Goal: Find specific page/section: Find specific page/section

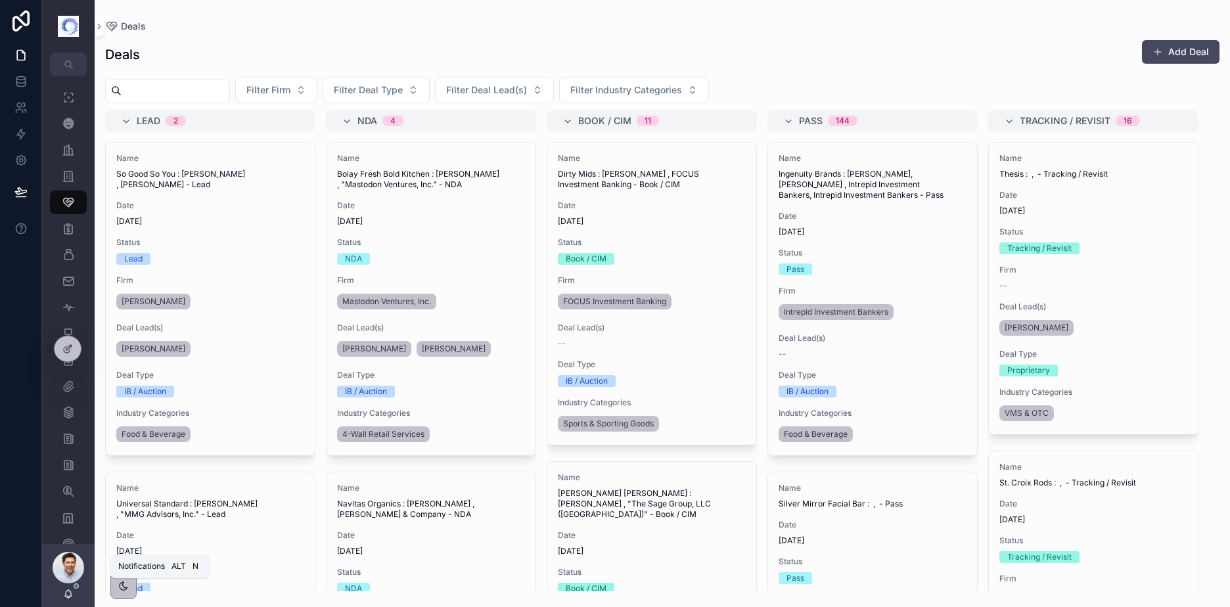
click at [69, 593] on icon "scrollable content" at bounding box center [68, 594] width 11 height 11
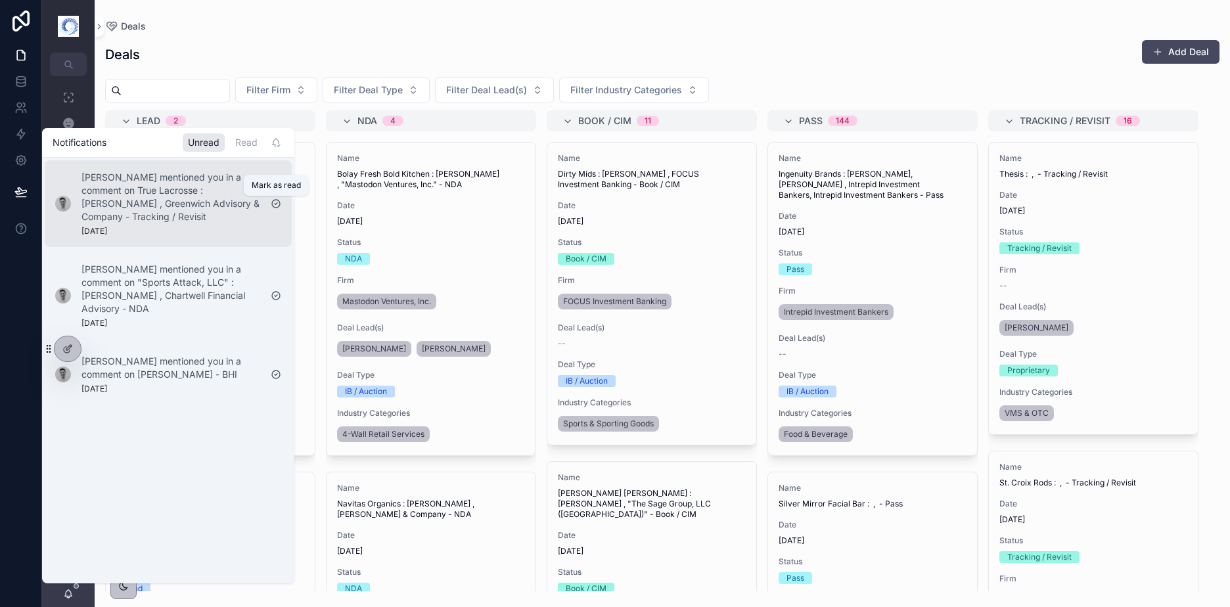
click at [273, 203] on icon "scrollable content" at bounding box center [276, 203] width 11 height 11
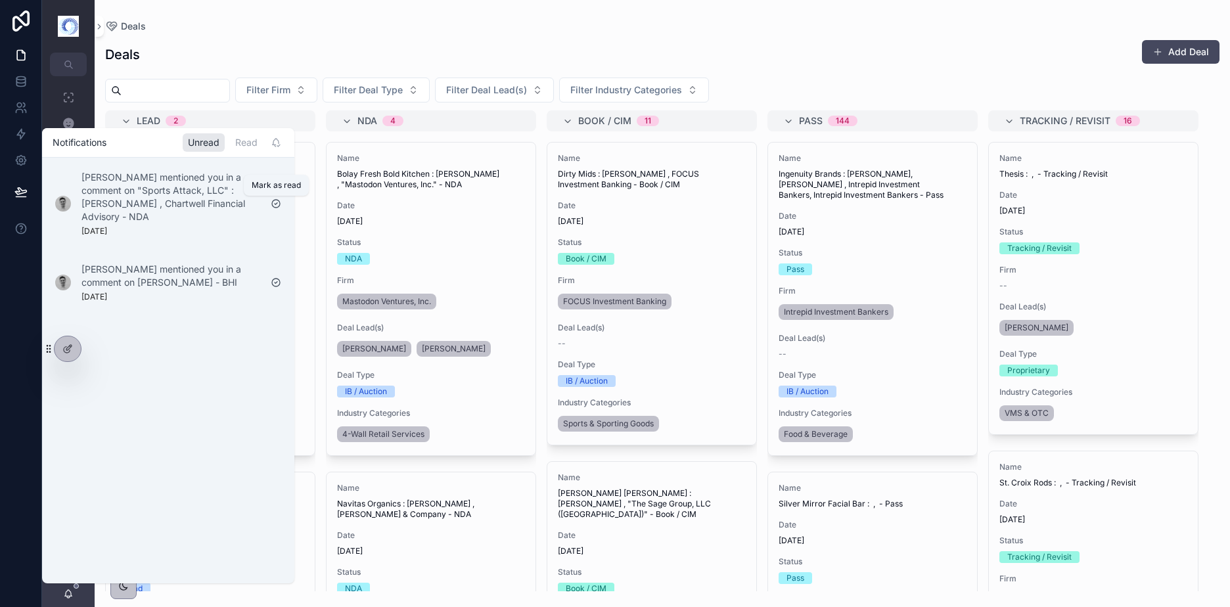
click at [273, 203] on icon "scrollable content" at bounding box center [276, 203] width 11 height 11
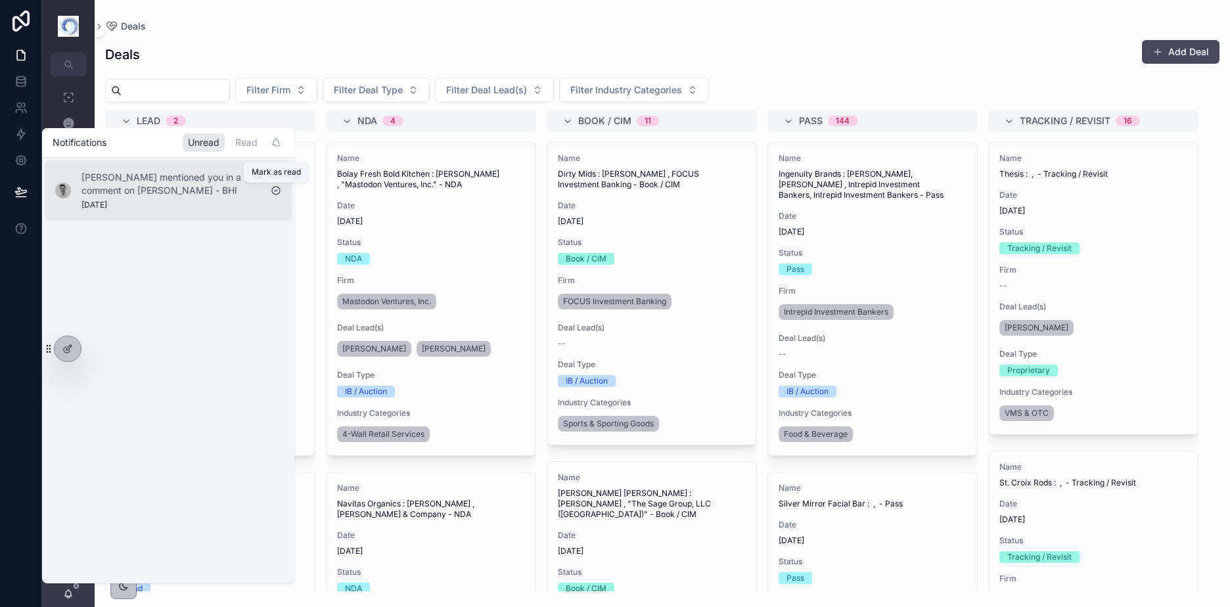
click at [276, 187] on icon "scrollable content" at bounding box center [276, 190] width 11 height 11
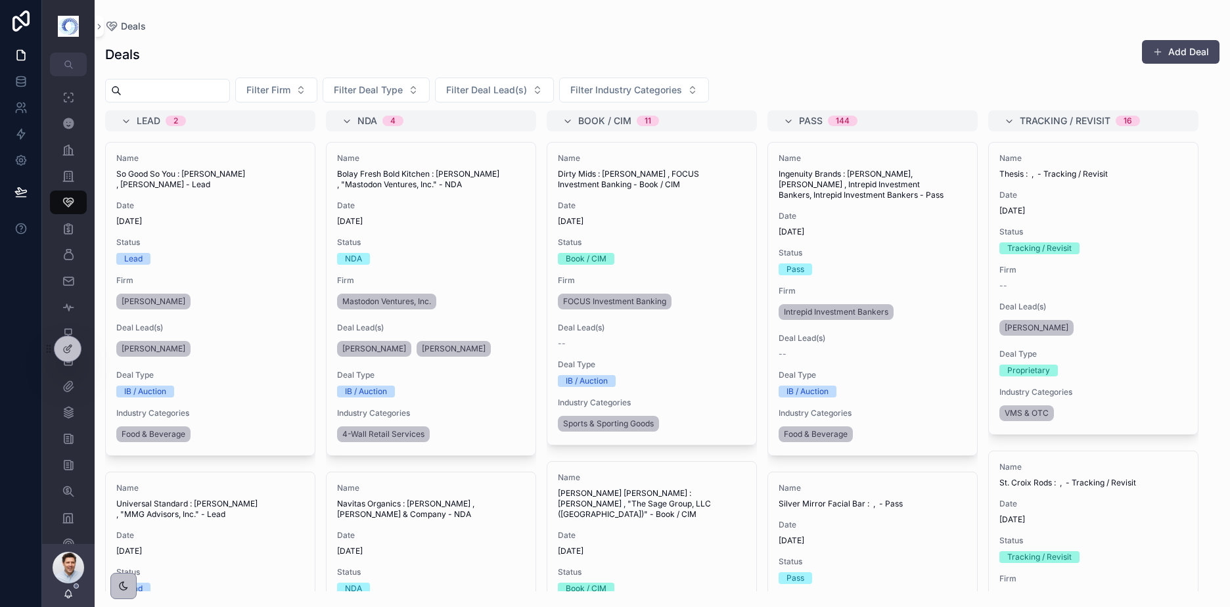
click at [273, 32] on div "Deals Add Deal Filter Firm Filter Deal Type Filter Deal Lead(s) Filter Industry…" at bounding box center [662, 312] width 1135 height 560
click at [196, 29] on div "Deals" at bounding box center [662, 26] width 1114 height 11
click at [494, 92] on span "Filter Deal Lead(s)" at bounding box center [486, 89] width 81 height 13
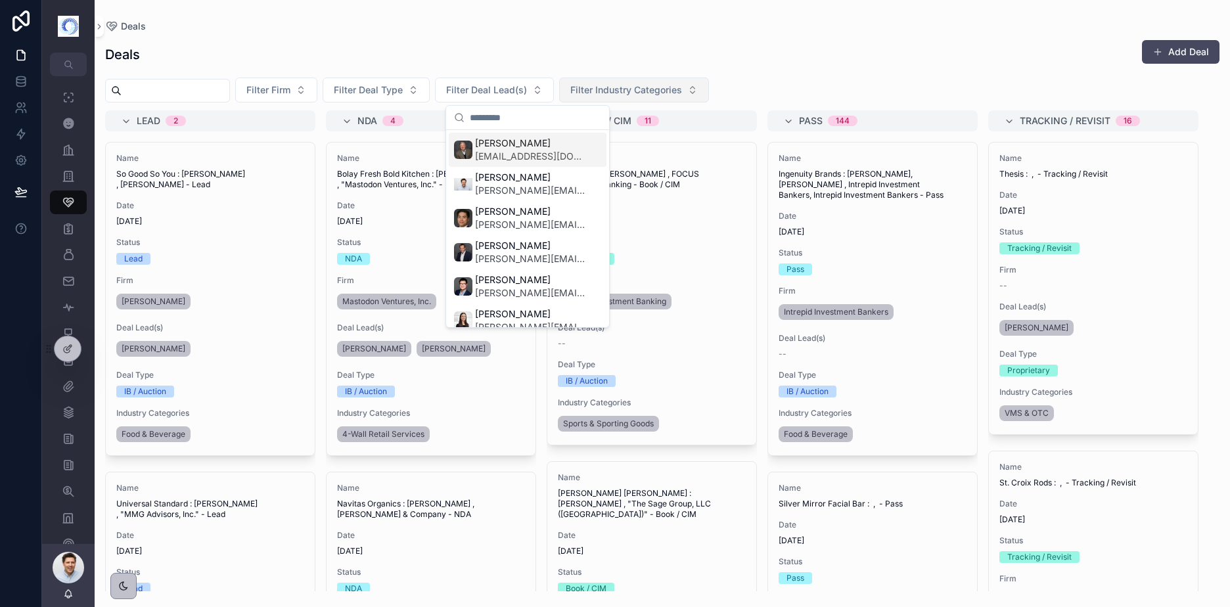
click at [635, 96] on span "Filter Industry Categories" at bounding box center [626, 89] width 112 height 13
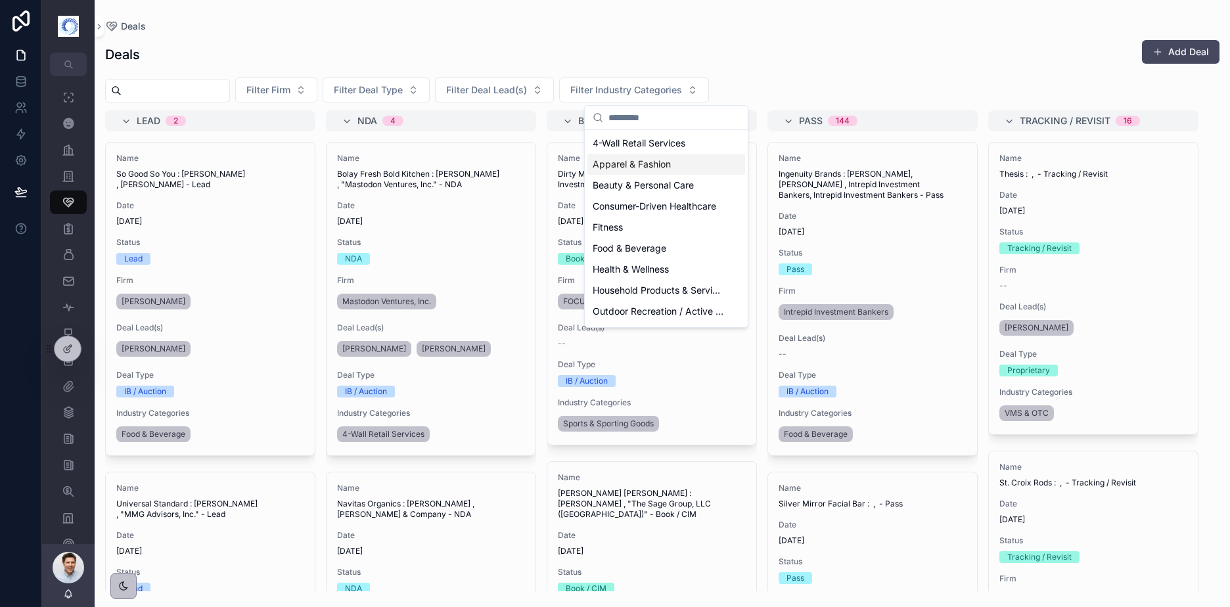
click at [509, 46] on div "Deals Add Deal" at bounding box center [662, 54] width 1114 height 30
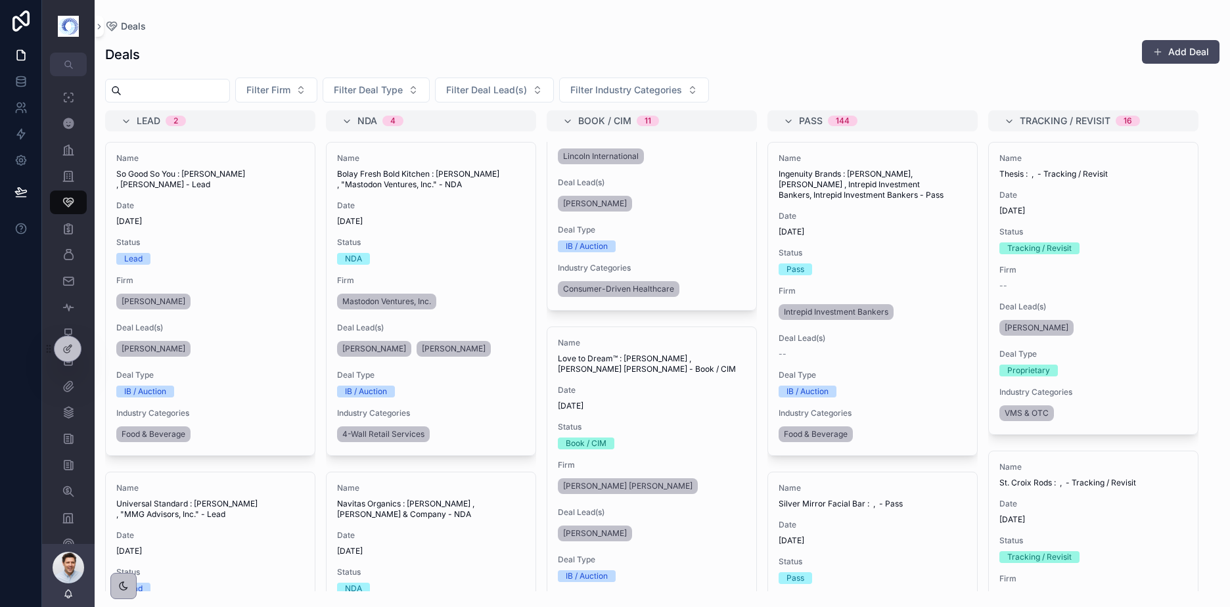
scroll to position [3173, 0]
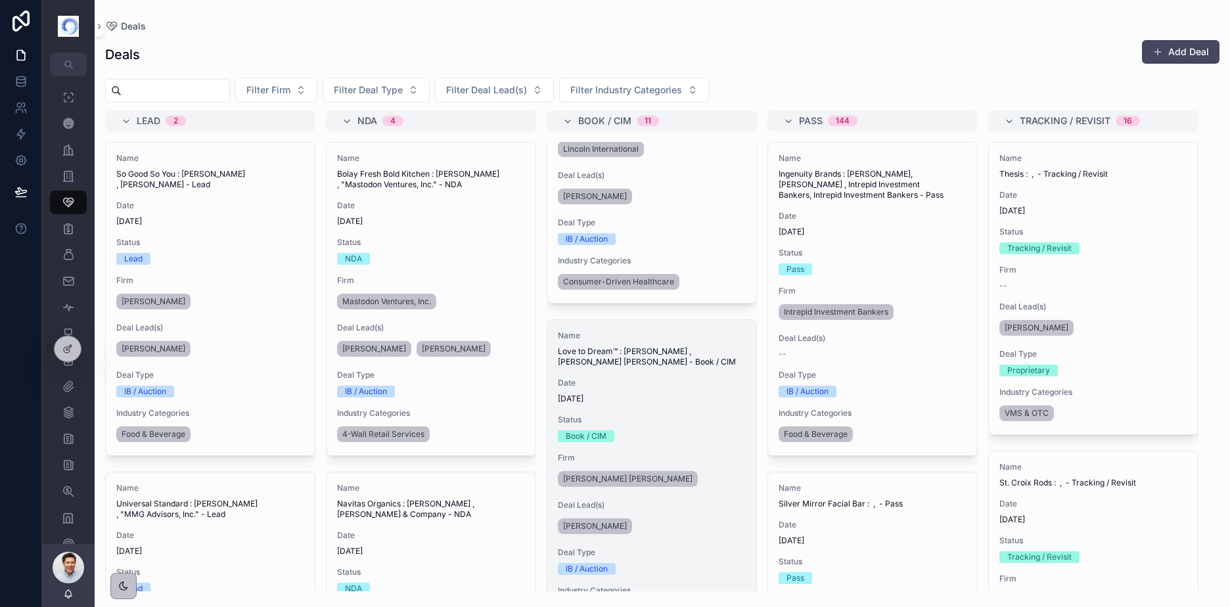
click at [692, 415] on span "Status" at bounding box center [652, 420] width 188 height 11
